Goal: Communication & Community: Answer question/provide support

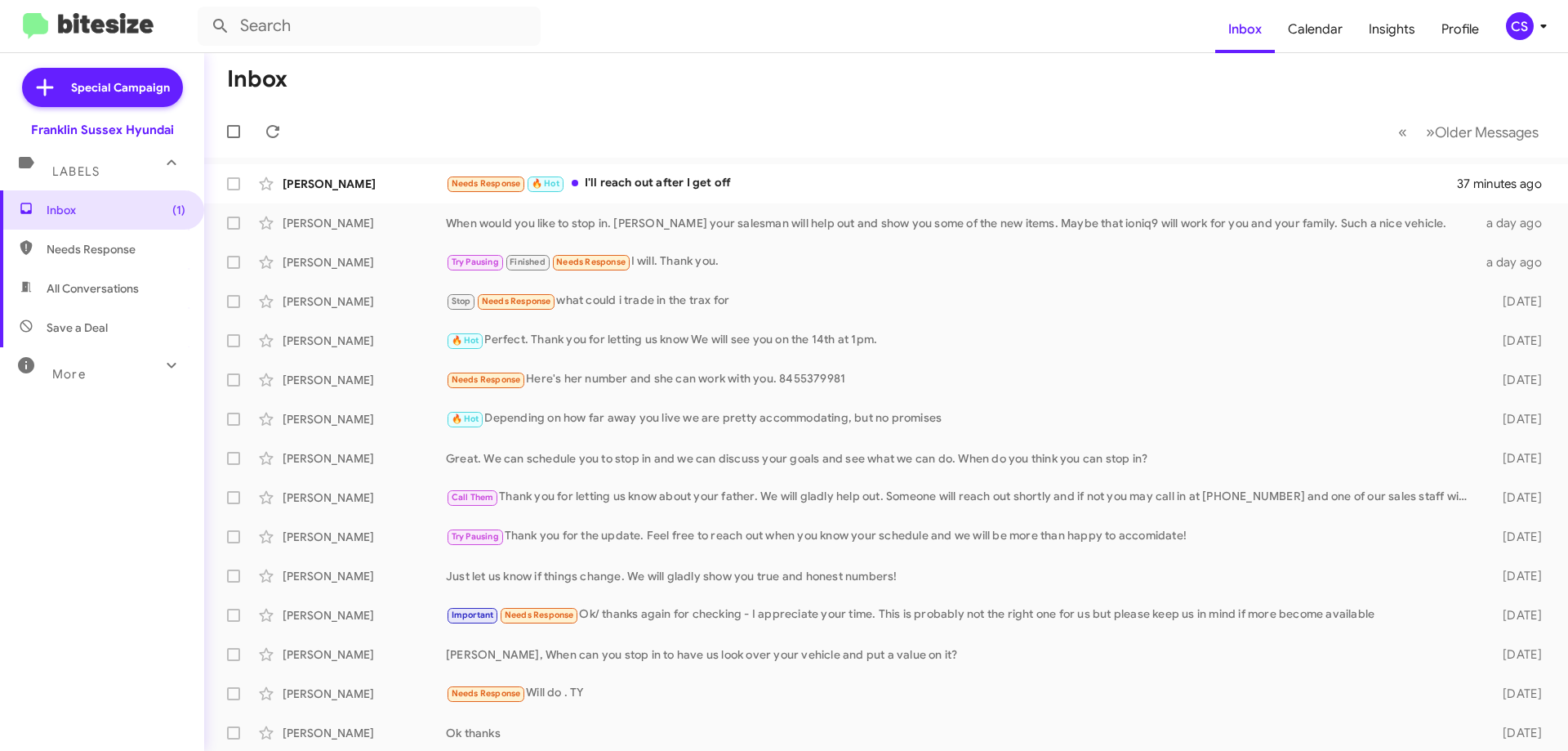
click at [693, 188] on div "Needs Response 🔥 Hot I'll reach out after I get off" at bounding box center [952, 183] width 1012 height 19
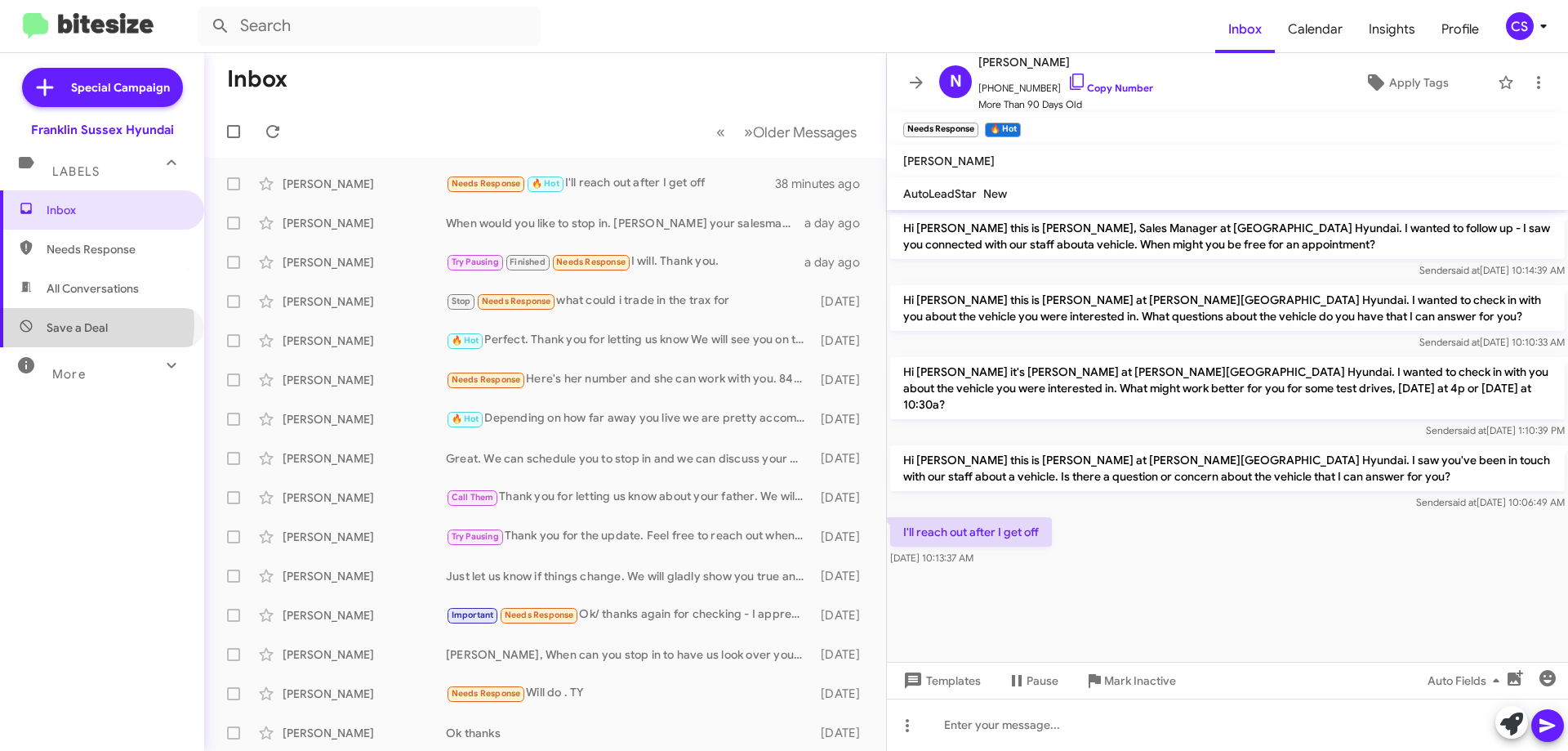
click at [85, 324] on span "Save a Deal" at bounding box center [76, 327] width 61 height 16
type input "in:not-interested"
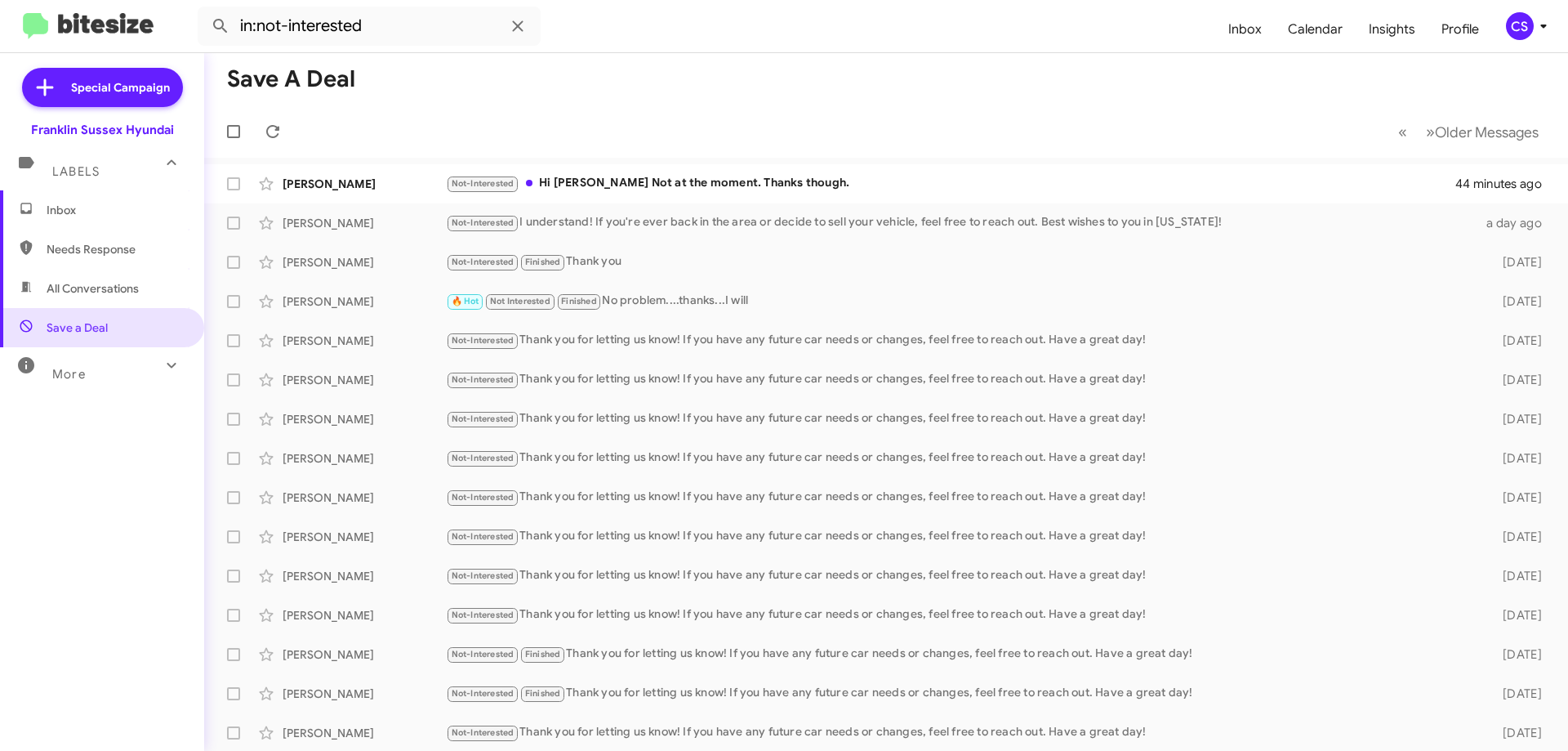
click at [632, 190] on div "Not-Interested Hi [PERSON_NAME] Not at the moment. Thanks though." at bounding box center [952, 183] width 1012 height 19
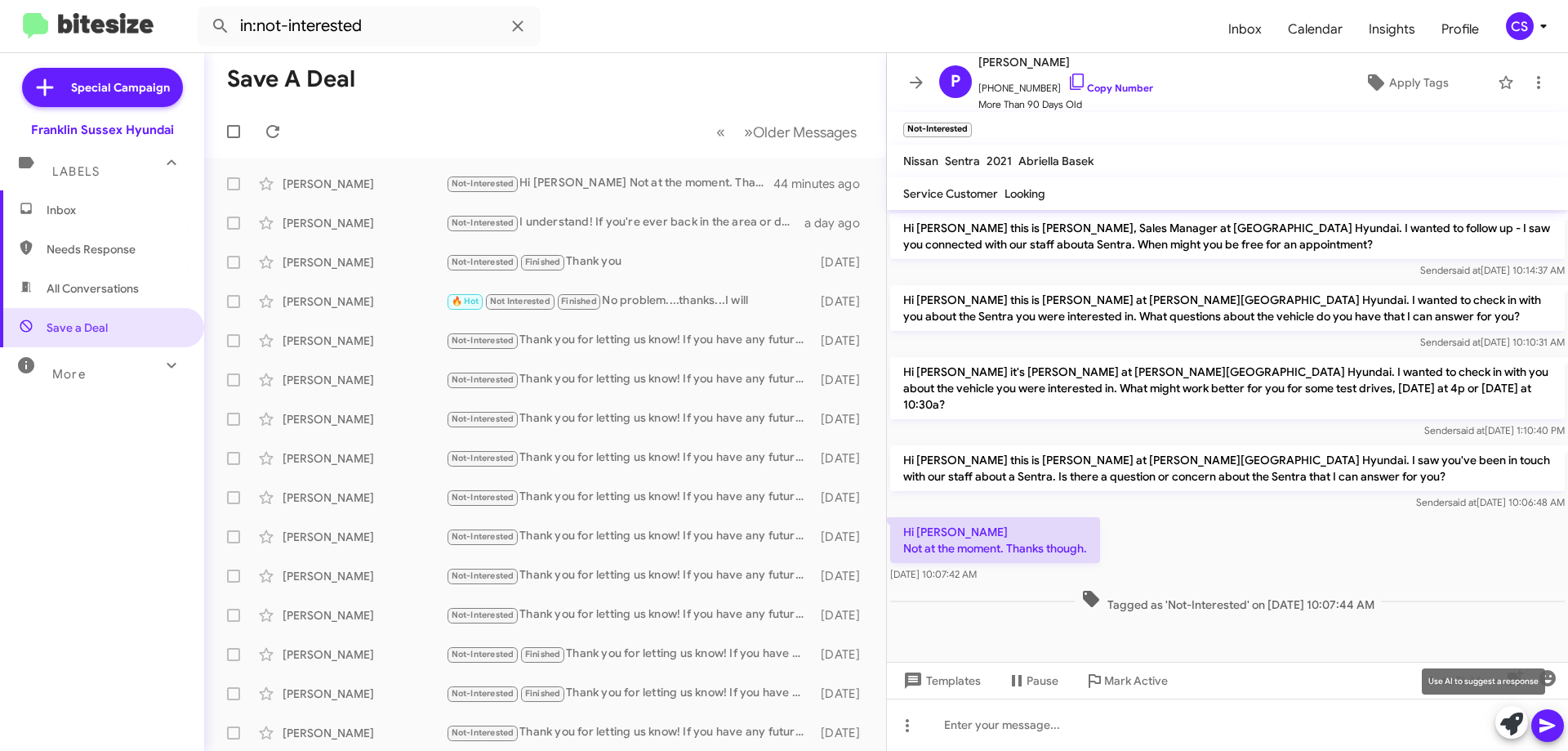
click at [1503, 722] on icon at bounding box center [1511, 724] width 23 height 23
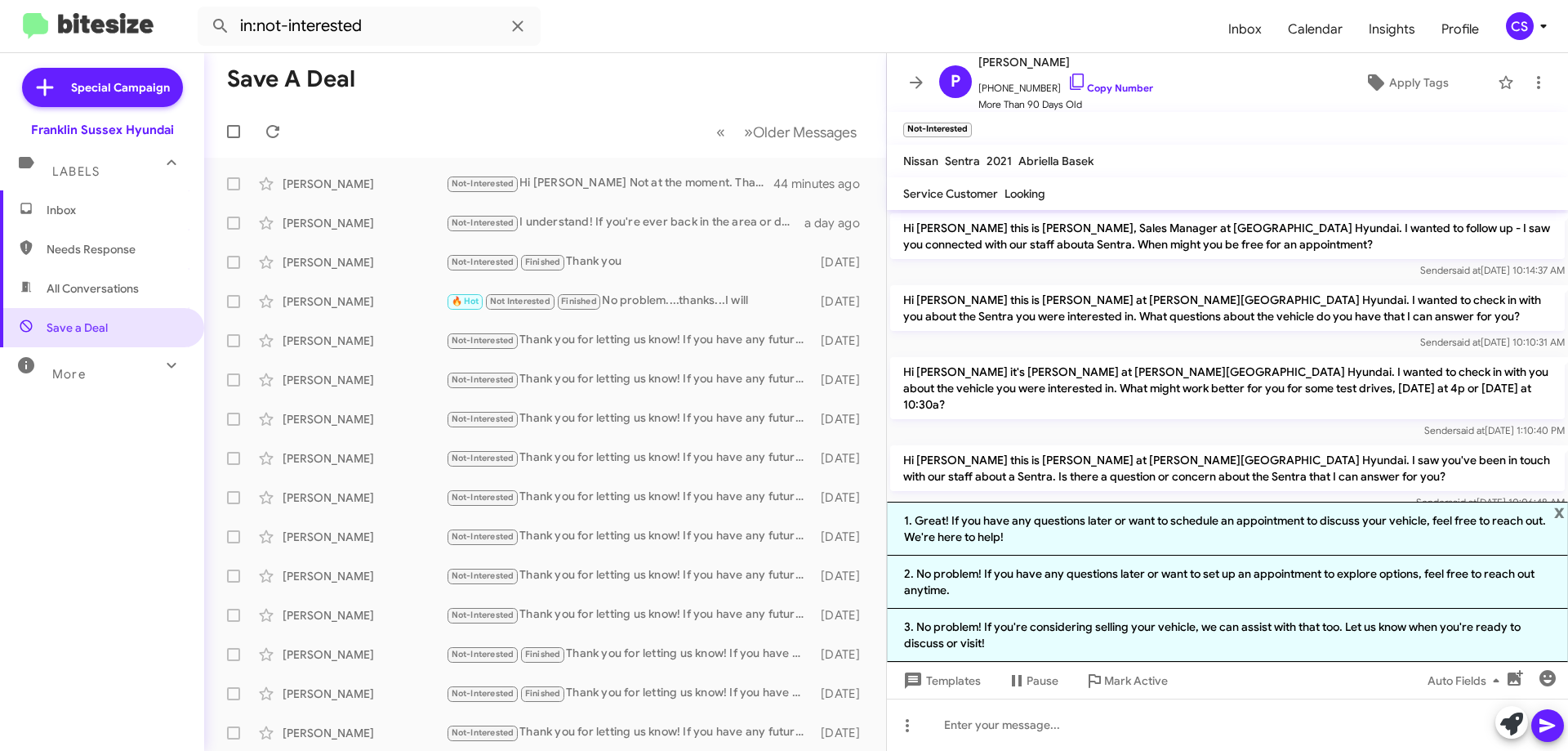
click at [1118, 533] on li "1. Great! If you have any questions later or want to schedule an appointment to…" at bounding box center [1228, 528] width 682 height 54
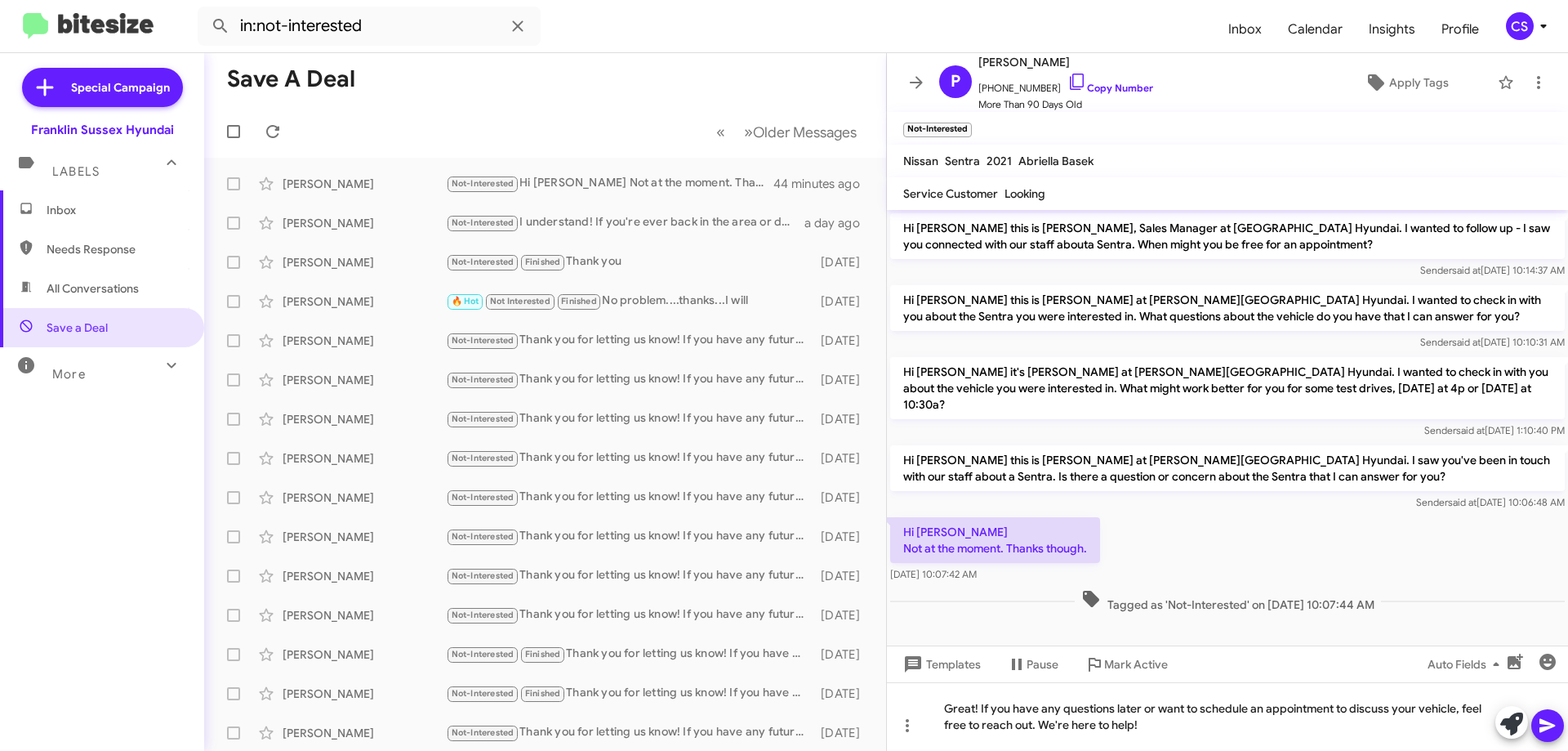
click at [1549, 736] on span at bounding box center [1547, 725] width 20 height 33
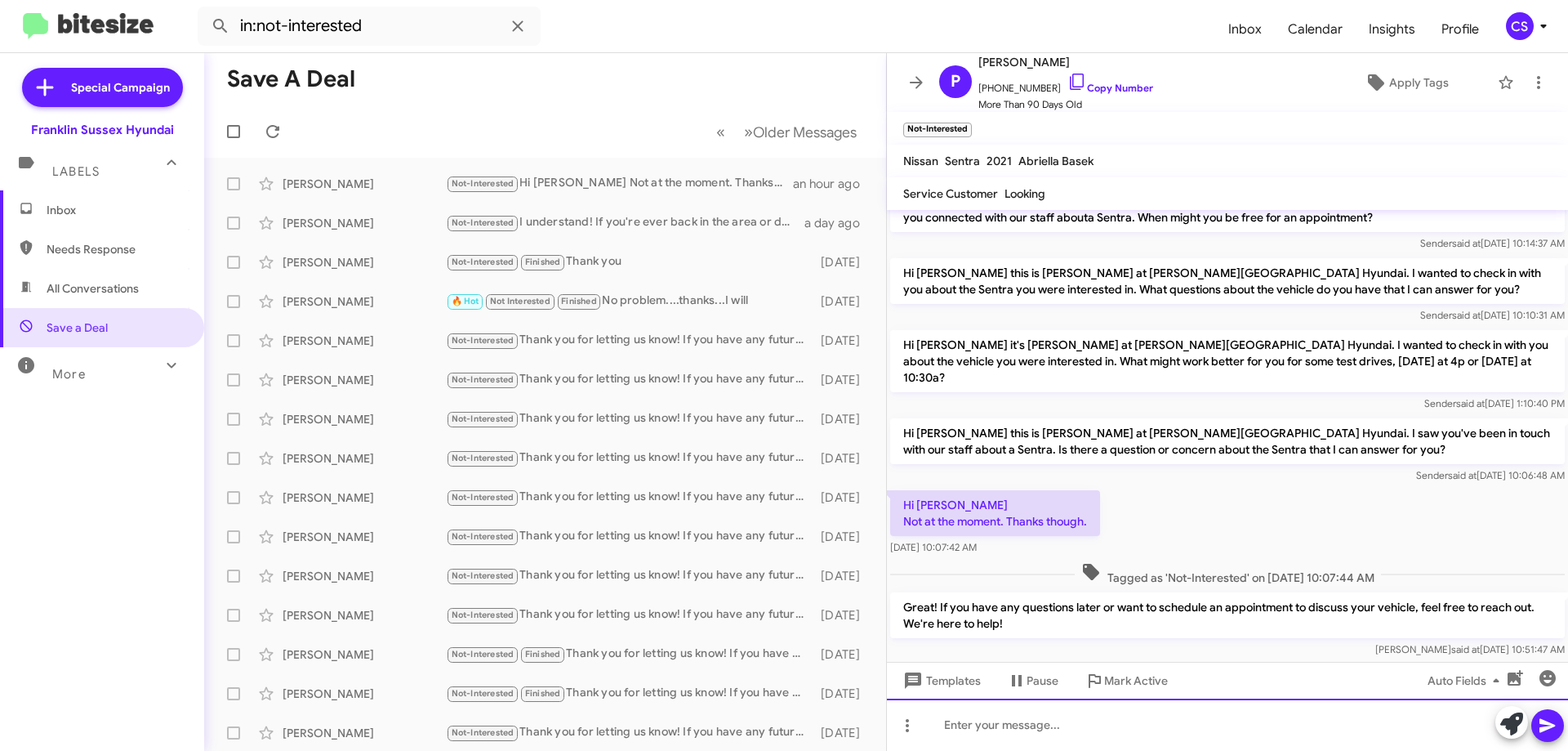
scroll to position [39, 0]
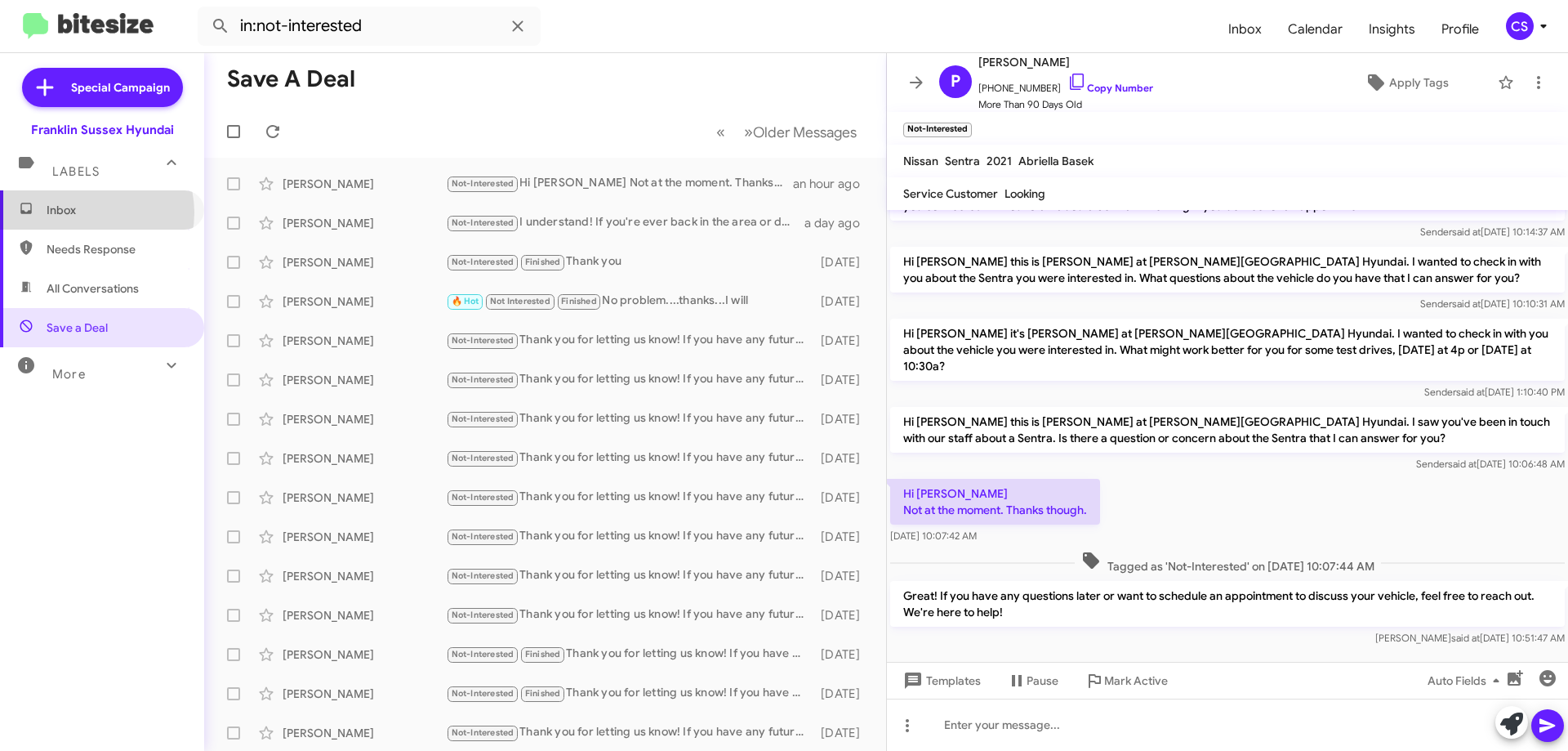
click at [89, 213] on span "Inbox" at bounding box center [116, 209] width 139 height 16
